Goal: Entertainment & Leisure: Browse casually

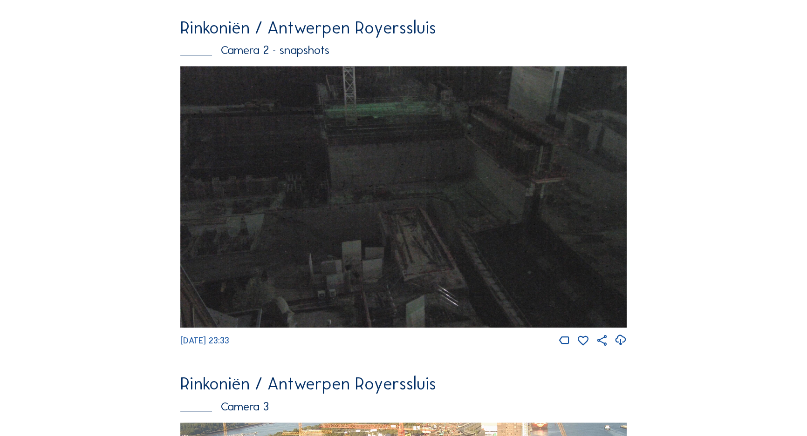
scroll to position [1028, 0]
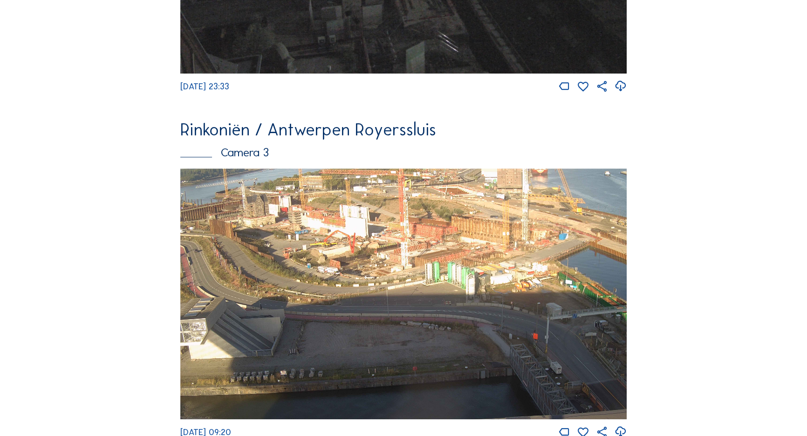
click at [405, 282] on img at bounding box center [403, 294] width 446 height 251
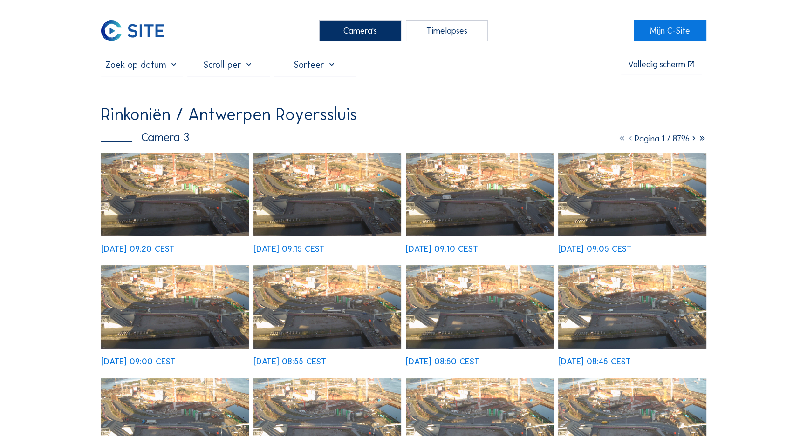
click at [124, 202] on img at bounding box center [175, 194] width 148 height 83
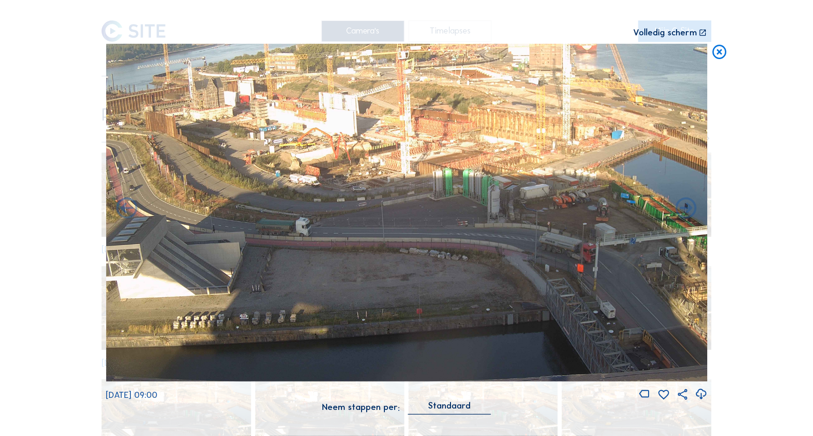
click at [721, 58] on icon at bounding box center [719, 53] width 17 height 18
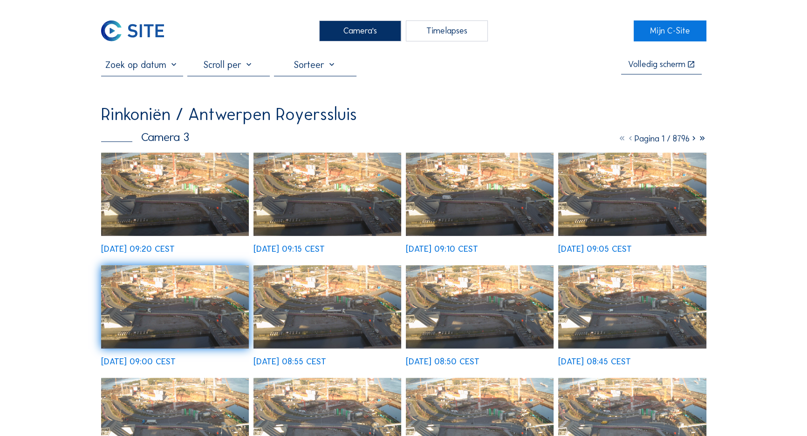
drag, startPoint x: 340, startPoint y: 32, endPoint x: 339, endPoint y: 25, distance: 7.0
click at [340, 32] on div "Camera's" at bounding box center [360, 30] width 82 height 21
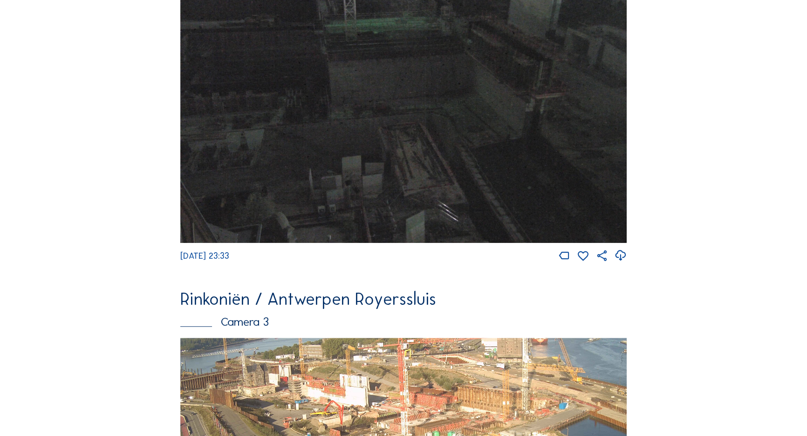
scroll to position [1112, 0]
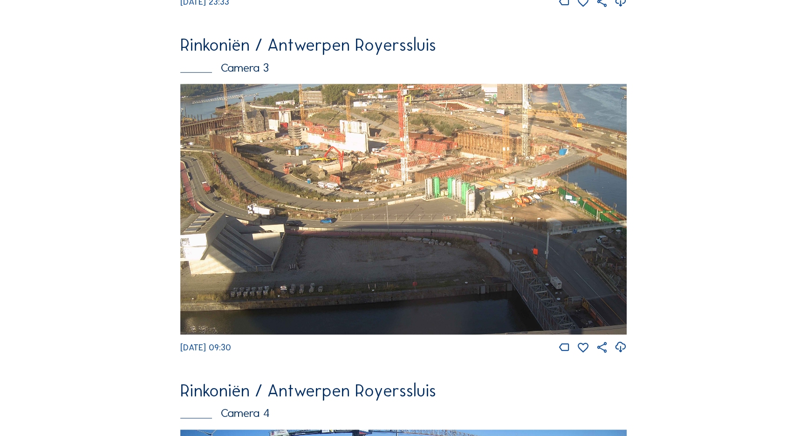
click at [320, 167] on img at bounding box center [403, 209] width 446 height 251
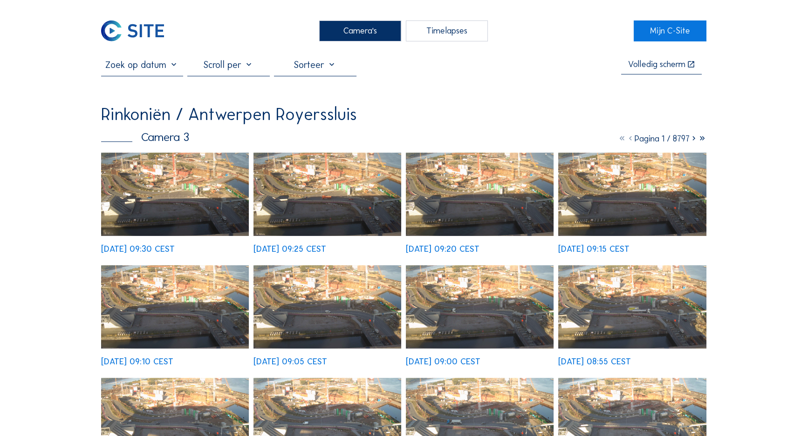
click at [199, 174] on img at bounding box center [175, 194] width 148 height 83
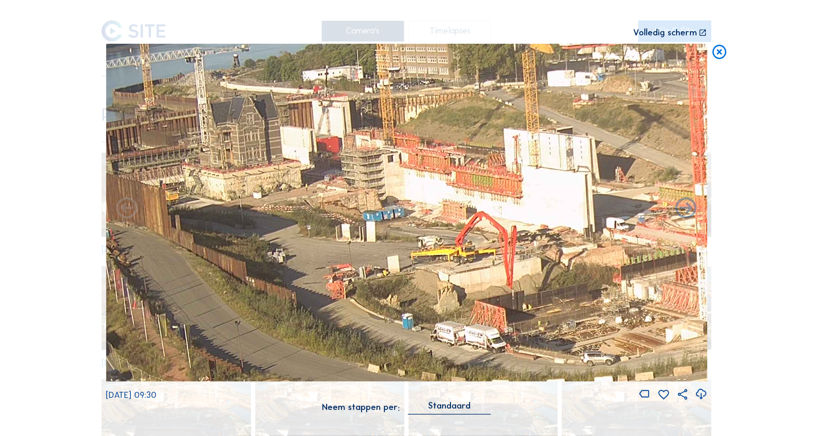
drag, startPoint x: 259, startPoint y: 168, endPoint x: 388, endPoint y: 254, distance: 155.2
click at [388, 254] on img at bounding box center [406, 213] width 601 height 338
click at [718, 58] on icon at bounding box center [719, 53] width 17 height 18
